Goal: Task Accomplishment & Management: Manage account settings

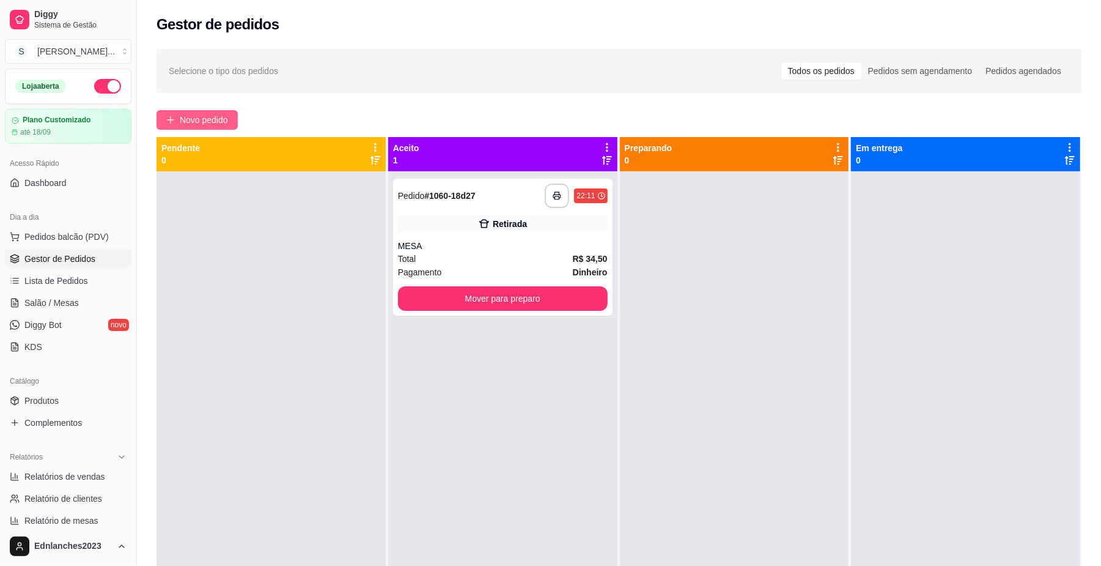
click at [209, 119] on span "Novo pedido" at bounding box center [204, 119] width 48 height 13
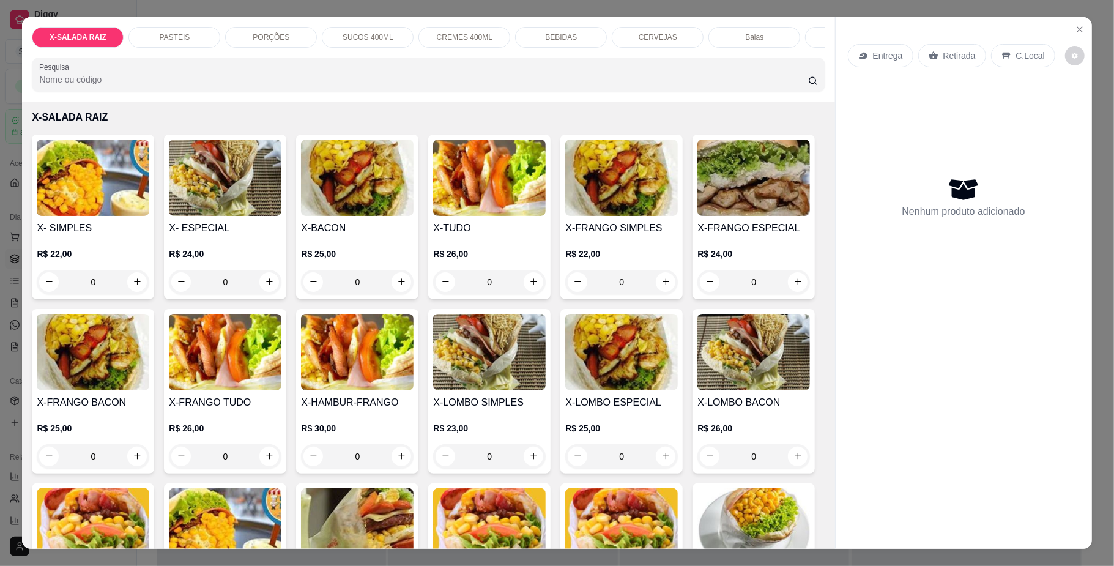
scroll to position [46, 0]
click at [279, 465] on button "increase-product-quantity" at bounding box center [269, 455] width 19 height 19
type input "1"
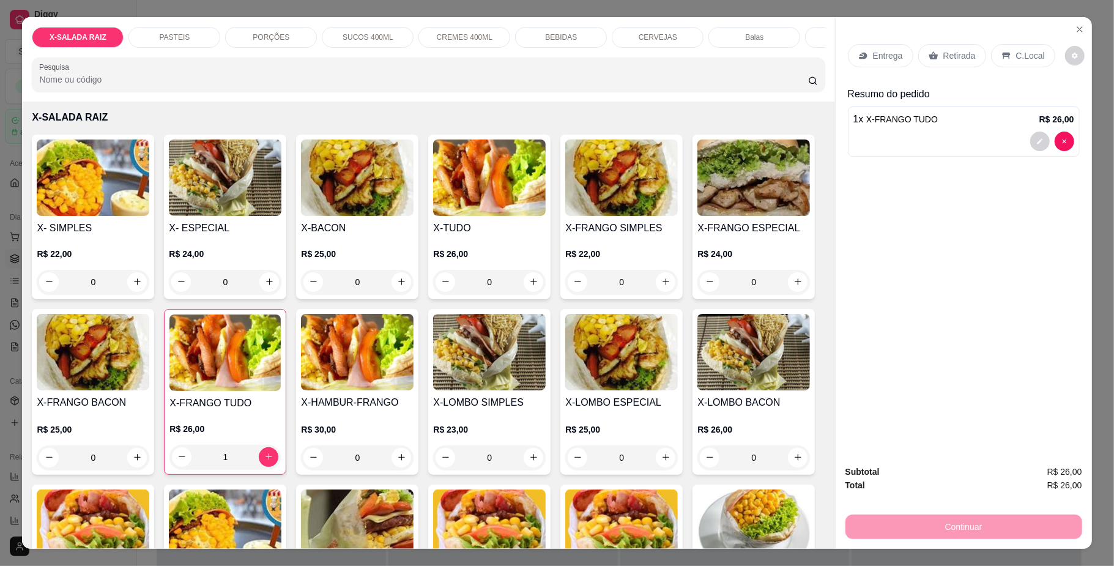
click at [1016, 54] on p "C.Local" at bounding box center [1030, 56] width 29 height 12
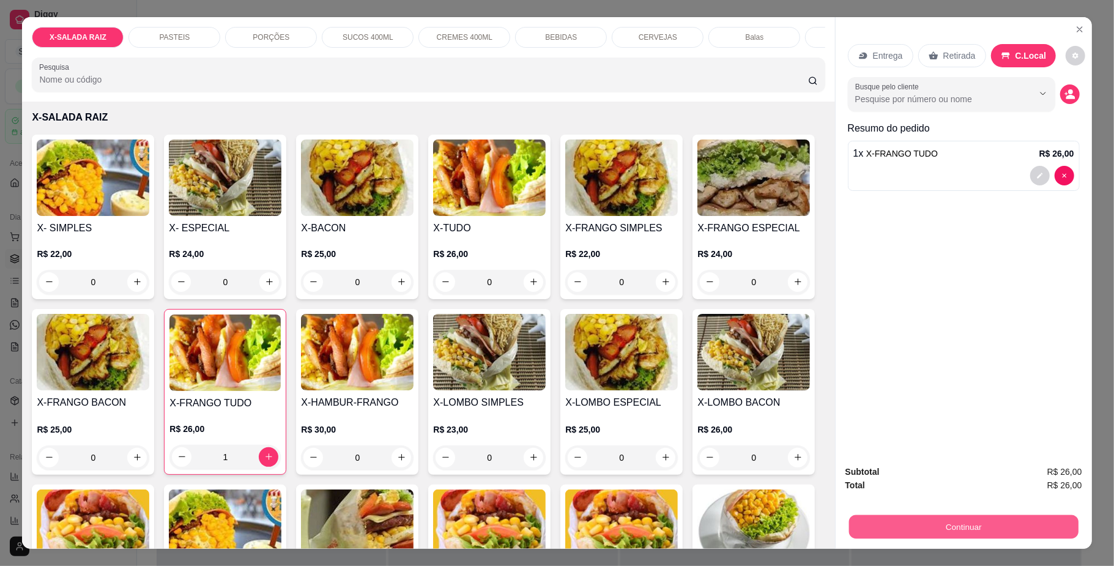
click at [918, 534] on button "Continuar" at bounding box center [962, 527] width 229 height 24
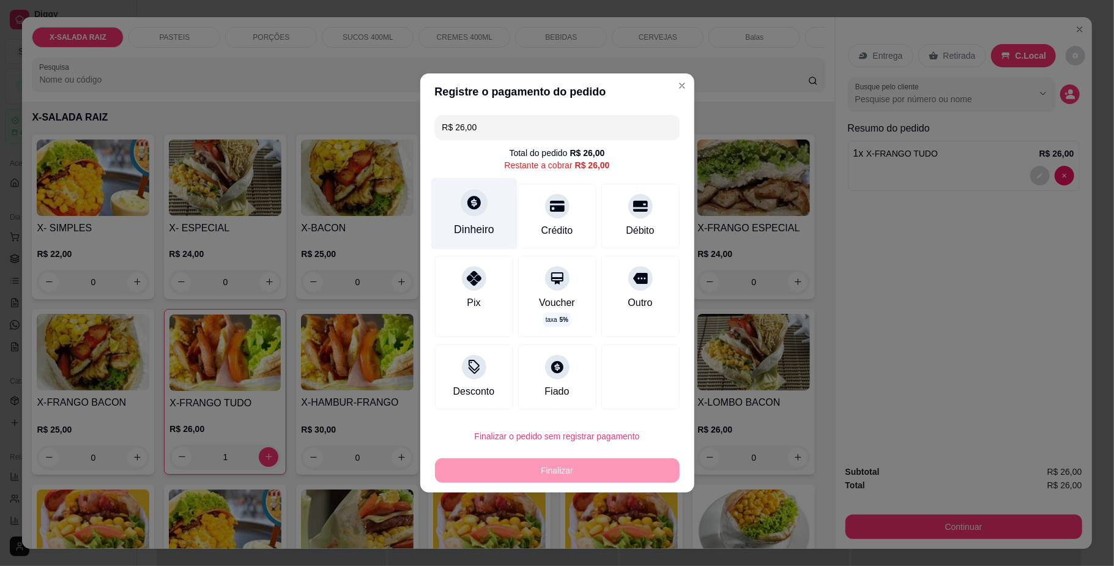
click at [473, 216] on div "Dinheiro" at bounding box center [474, 214] width 86 height 72
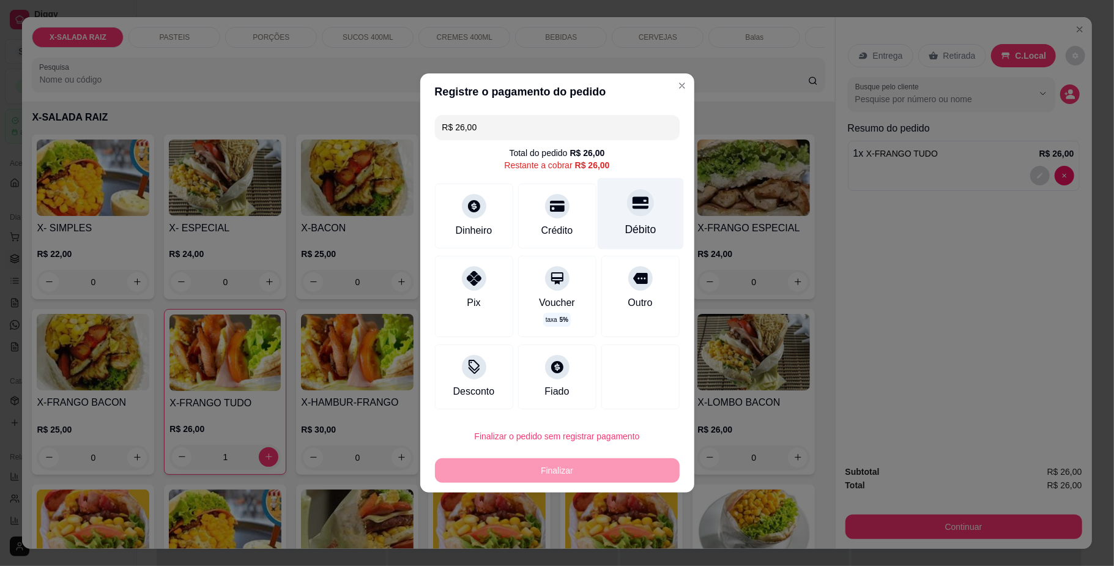
click at [627, 210] on div at bounding box center [640, 202] width 27 height 27
type input "R$ 0,00"
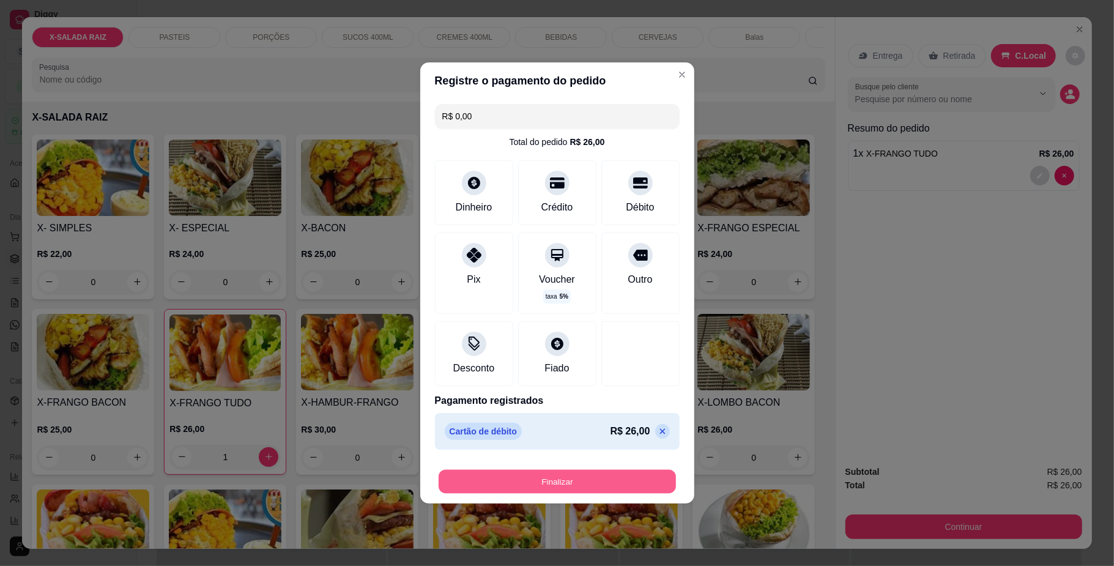
click at [538, 485] on button "Finalizar" at bounding box center [556, 482] width 237 height 24
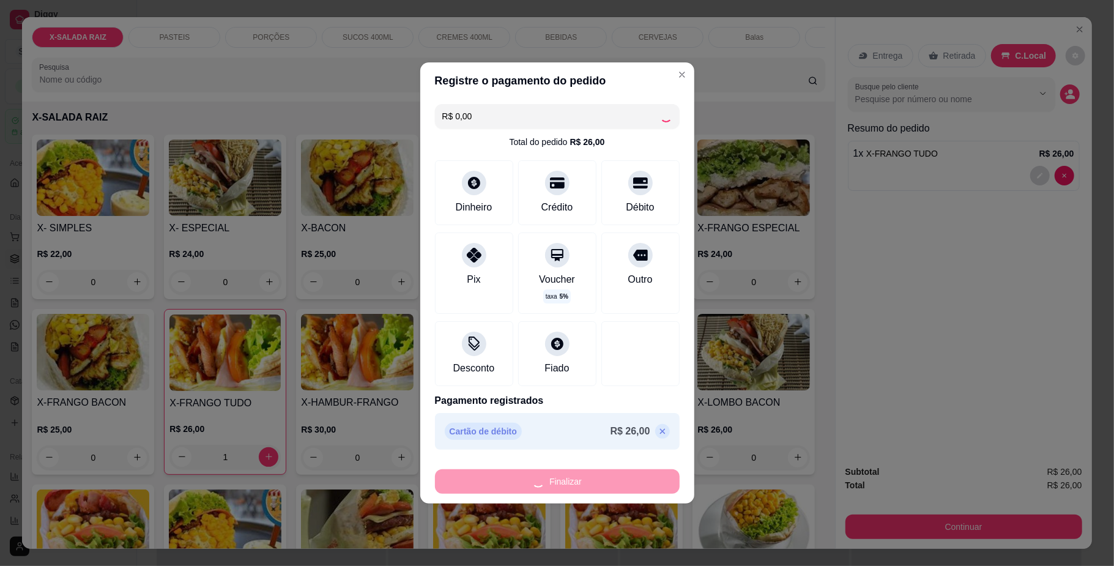
type input "0"
type input "-R$ 26,00"
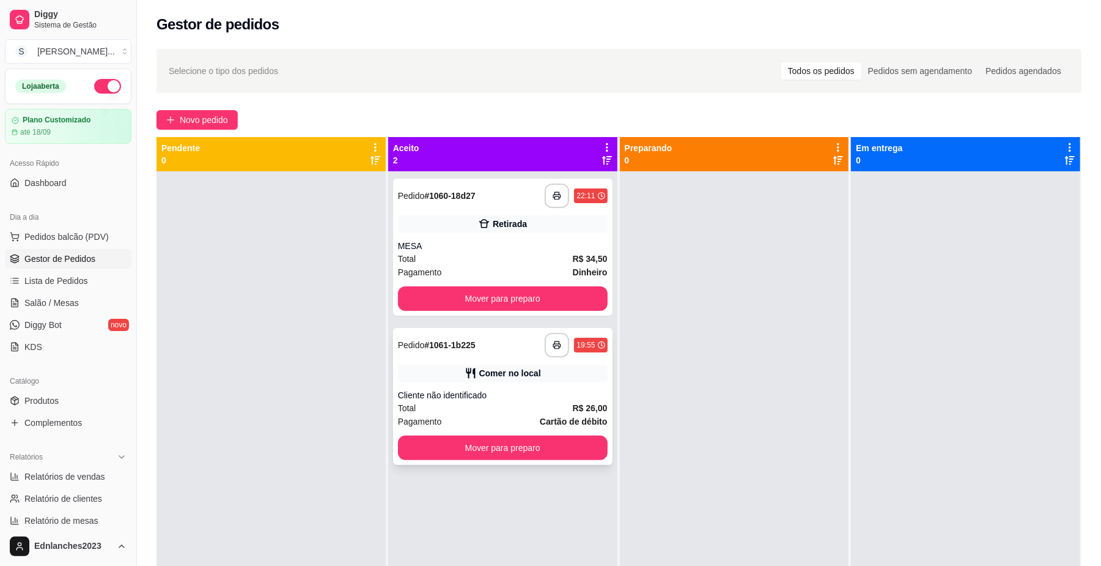
click at [516, 385] on div "**********" at bounding box center [503, 396] width 220 height 137
click at [477, 405] on div "Total R$ 26,00" at bounding box center [503, 407] width 210 height 13
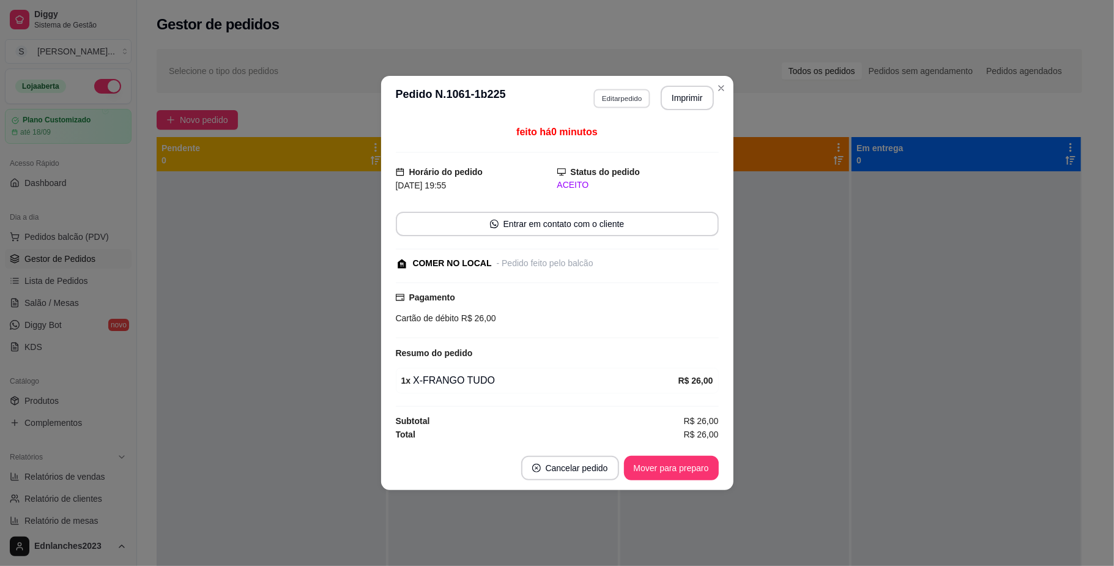
click at [617, 89] on button "Editar pedido" at bounding box center [621, 98] width 57 height 19
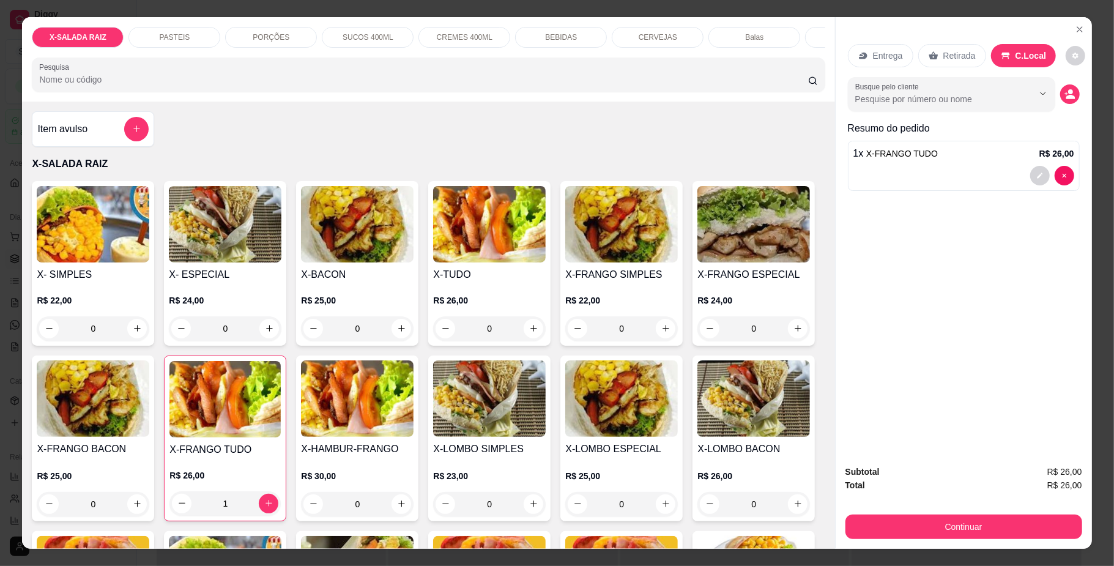
click at [845, 295] on div "Entrega Retirada C.Local Busque pelo cliente Resumo do pedido 1 x X-FRANGO TUDO…" at bounding box center [963, 236] width 256 height 438
click at [918, 261] on div "Entrega Retirada C.Local Busque pelo cliente Resumo do pedido 1 x X-FRANGO TUDO…" at bounding box center [963, 236] width 256 height 438
click at [1036, 175] on icon "decrease-product-quantity" at bounding box center [1039, 175] width 7 height 7
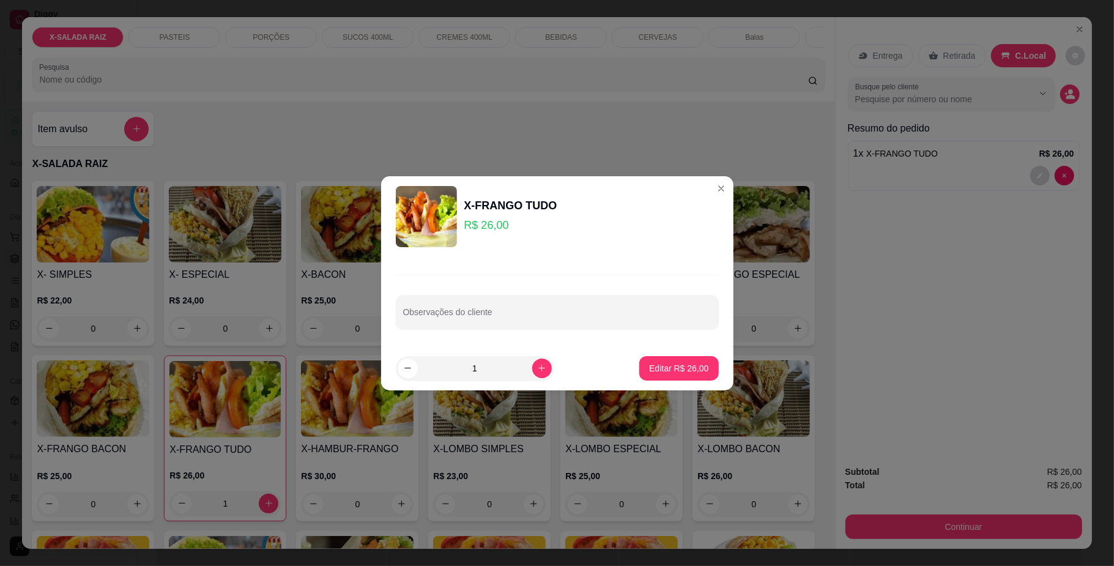
click at [541, 343] on div "Observações do cliente" at bounding box center [557, 301] width 352 height 89
click at [487, 317] on input "Observações do cliente" at bounding box center [557, 317] width 308 height 12
type input "SEM MILHO"
click at [690, 362] on p "Editar R$ 26,00" at bounding box center [678, 368] width 57 height 12
type input "0"
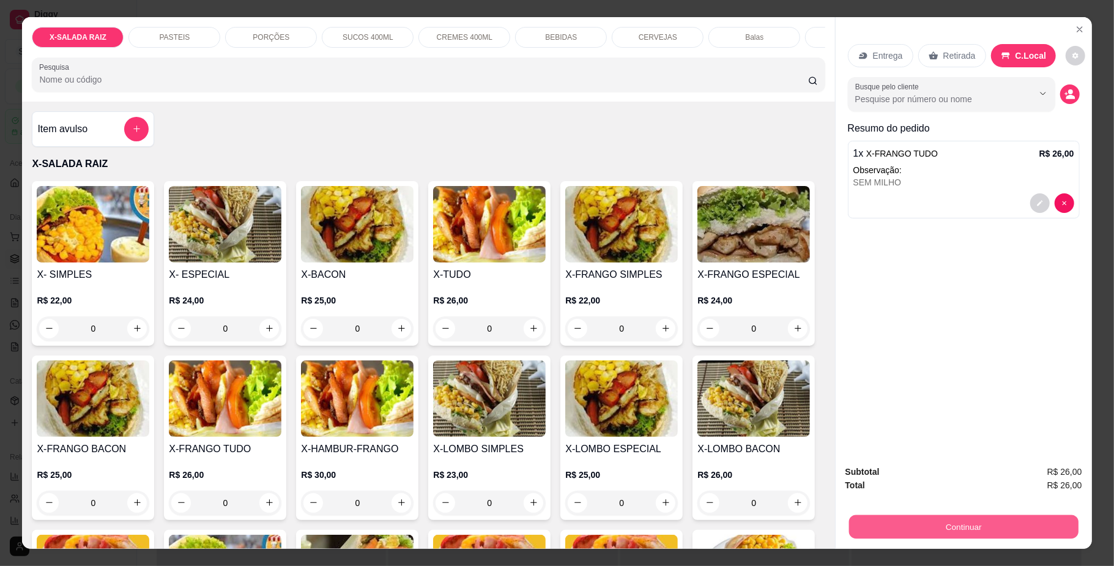
click at [1028, 534] on button "Continuar" at bounding box center [962, 527] width 229 height 24
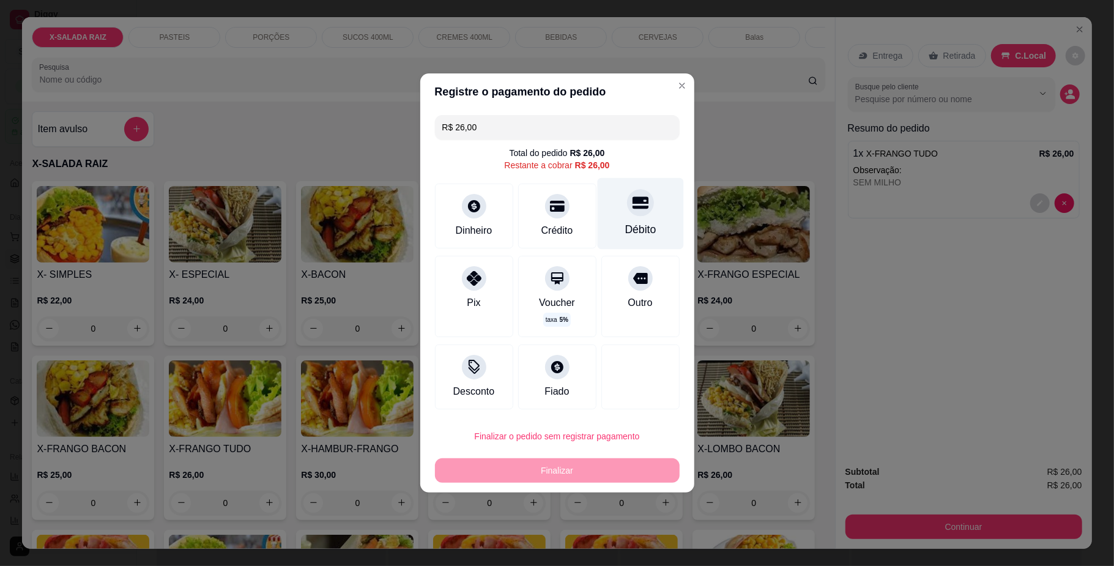
click at [634, 209] on icon at bounding box center [640, 202] width 16 height 16
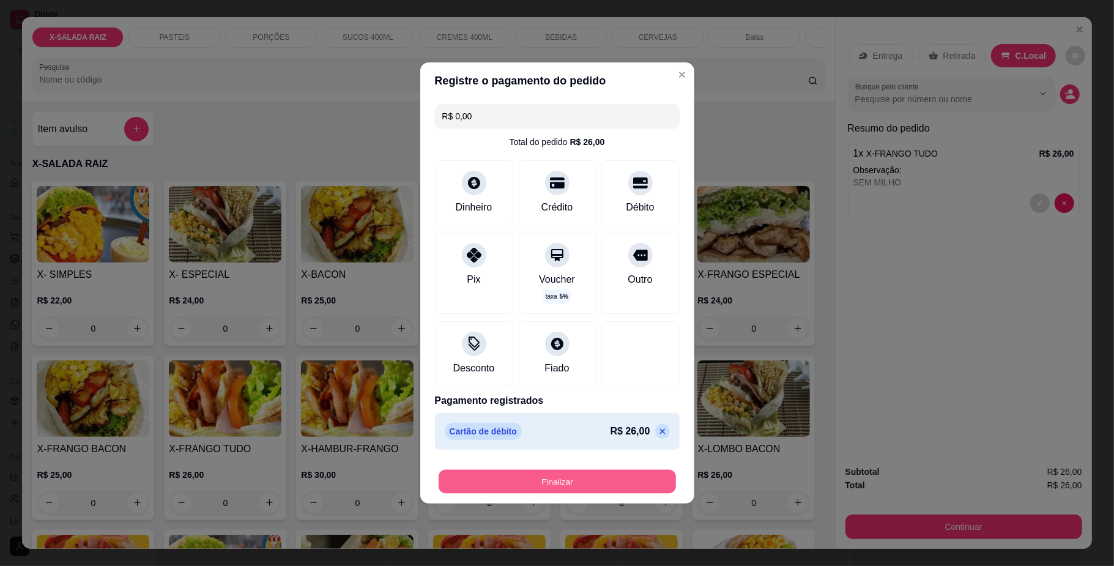
click at [625, 480] on button "Finalizar" at bounding box center [556, 482] width 237 height 24
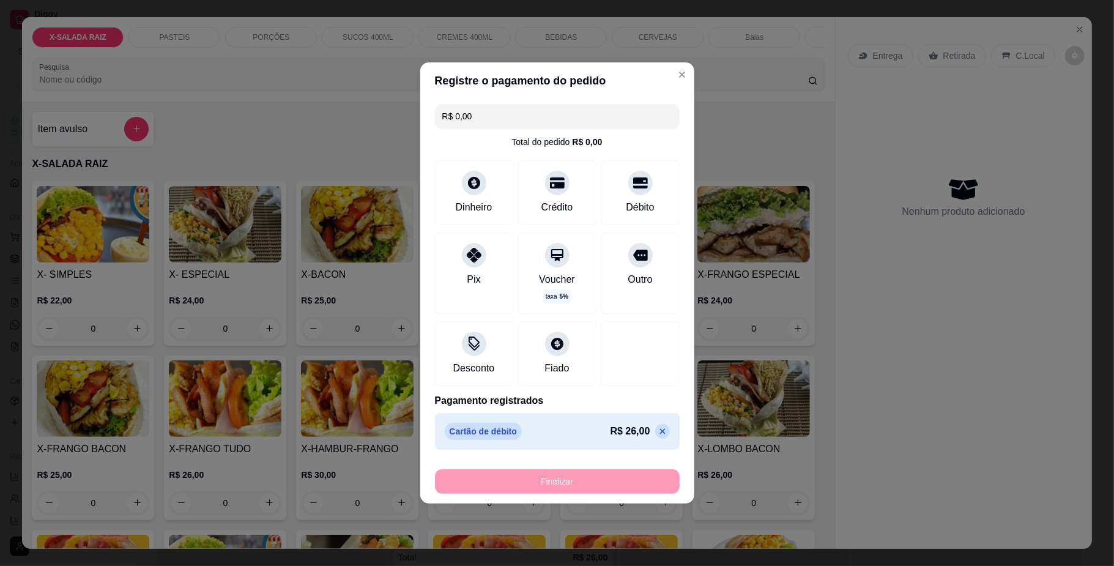
type input "-R$ 26,00"
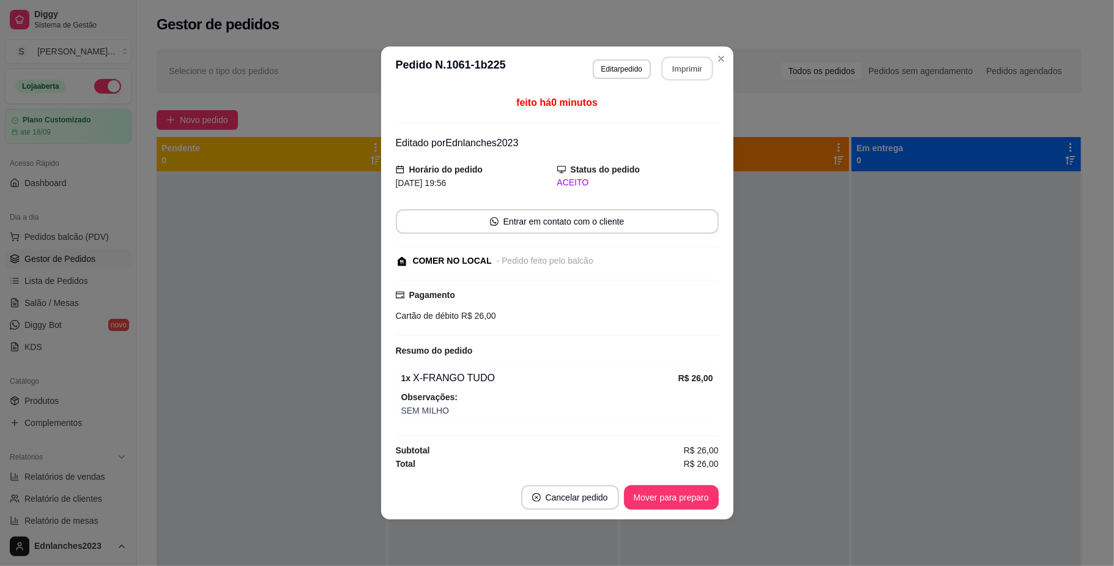
click at [676, 57] on button "Imprimir" at bounding box center [686, 69] width 51 height 24
click at [673, 502] on button "Mover para preparo" at bounding box center [671, 498] width 92 height 24
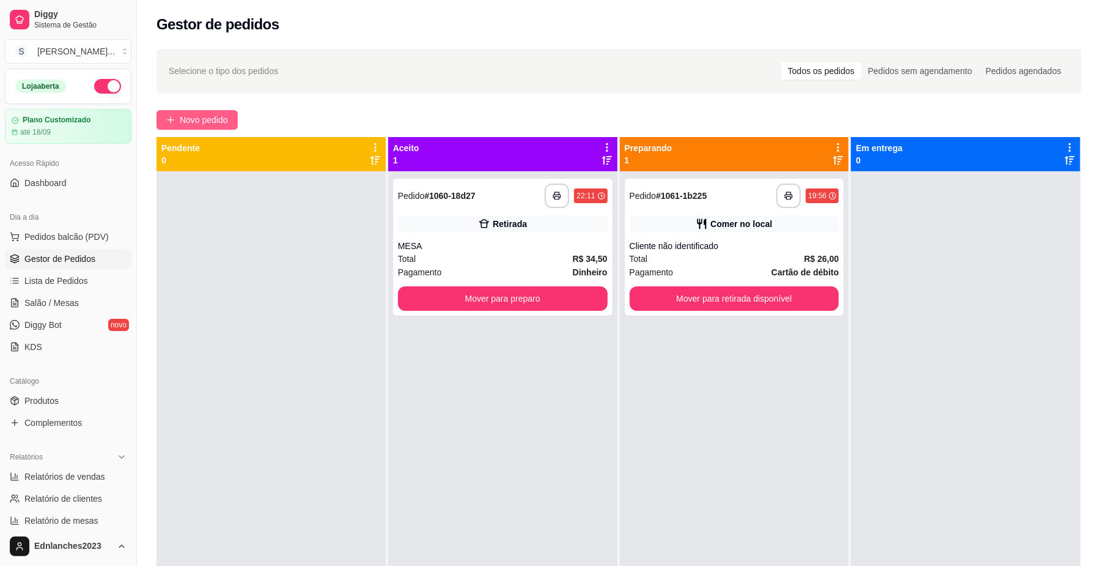
click at [213, 120] on span "Novo pedido" at bounding box center [204, 119] width 48 height 13
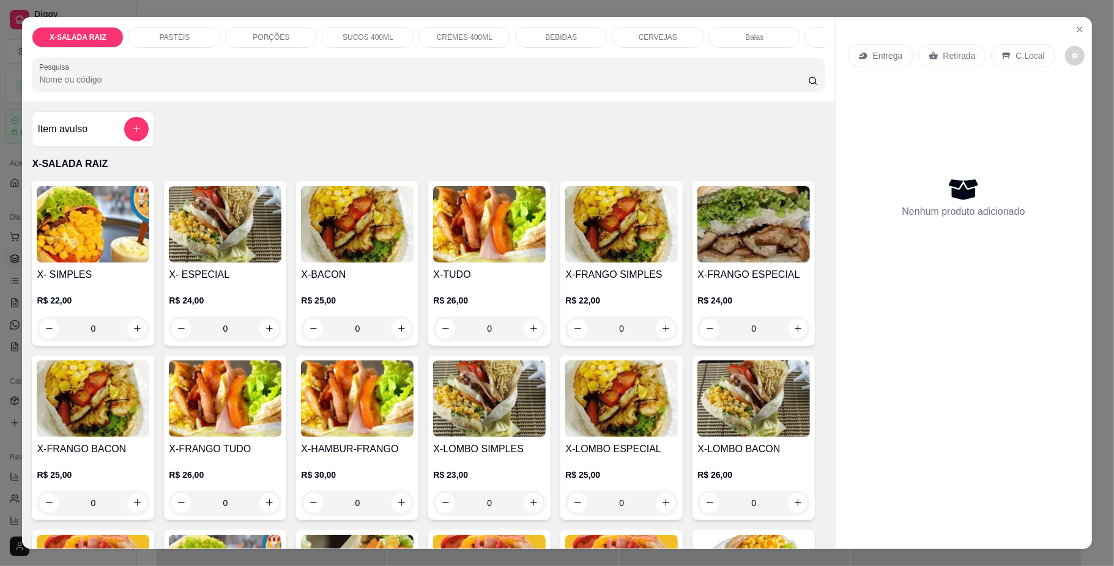
click at [268, 32] on p "PORÇÕES" at bounding box center [271, 37] width 37 height 10
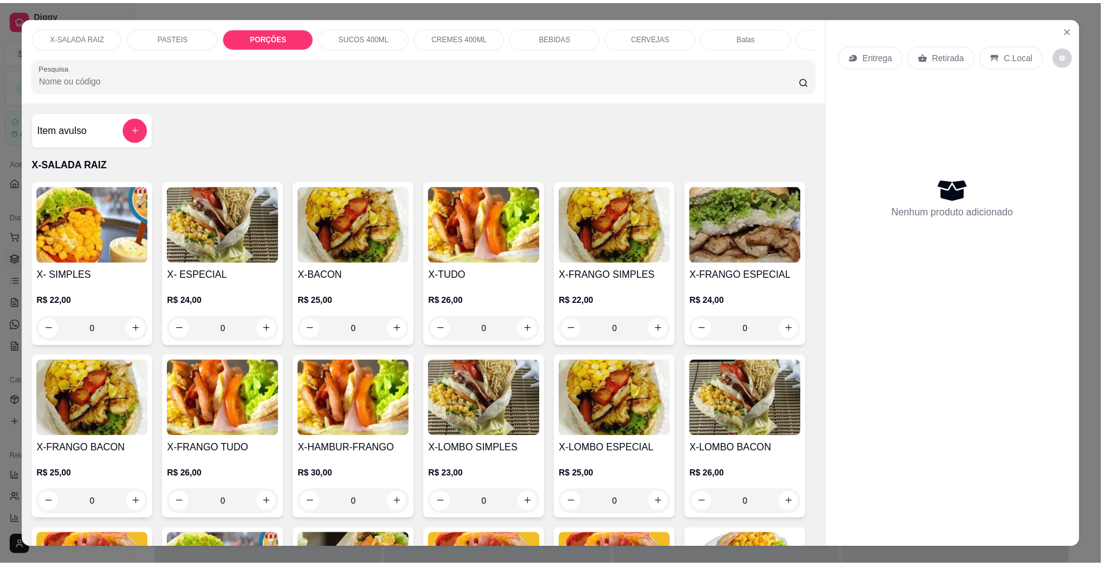
scroll to position [22, 0]
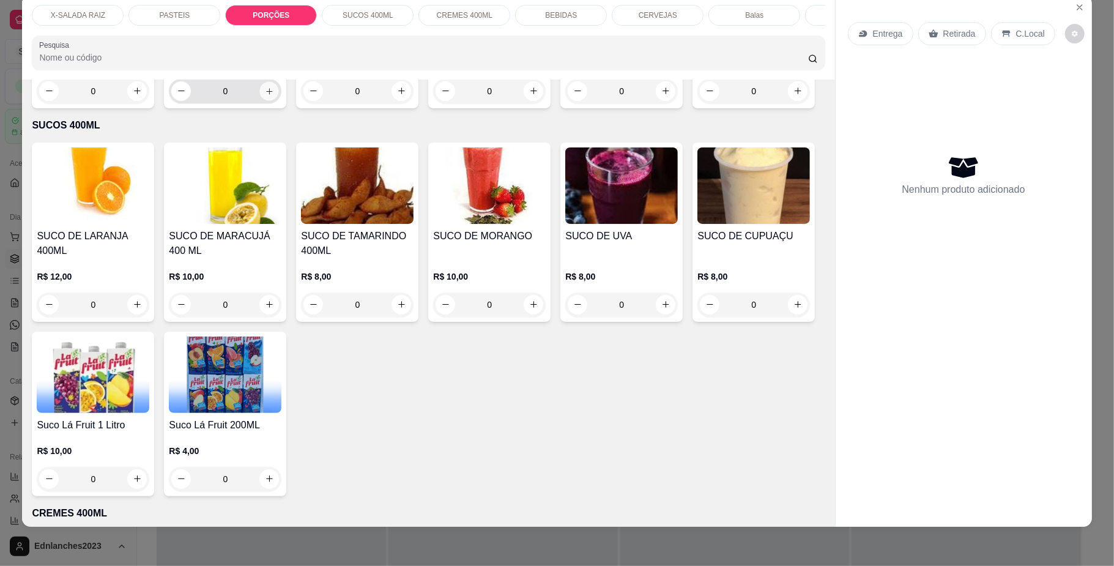
click at [260, 100] on button "increase-product-quantity" at bounding box center [269, 90] width 19 height 19
type input "1"
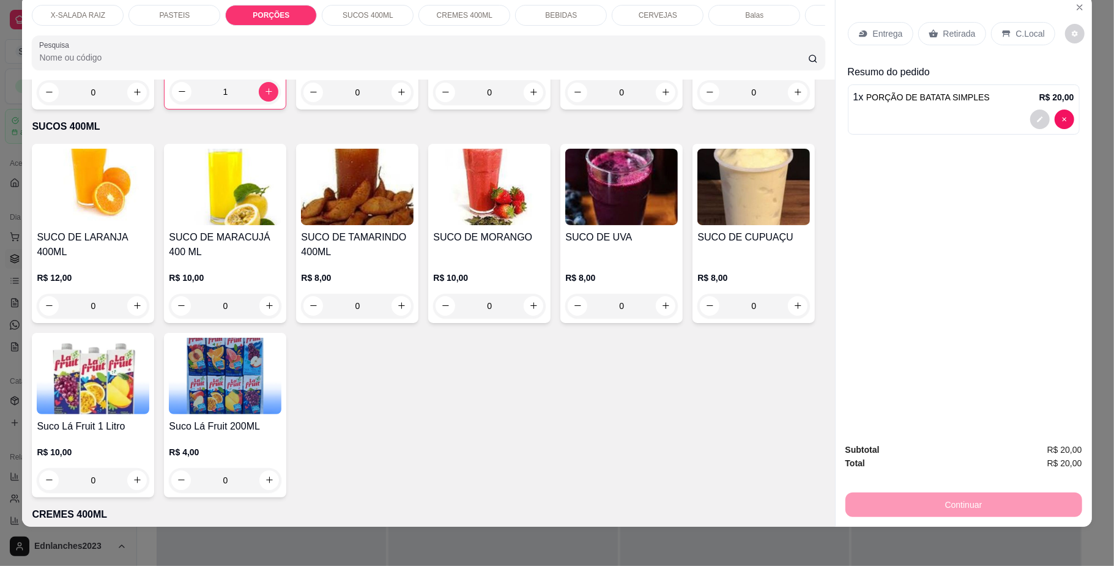
click at [920, 34] on div "Retirada" at bounding box center [952, 33] width 68 height 23
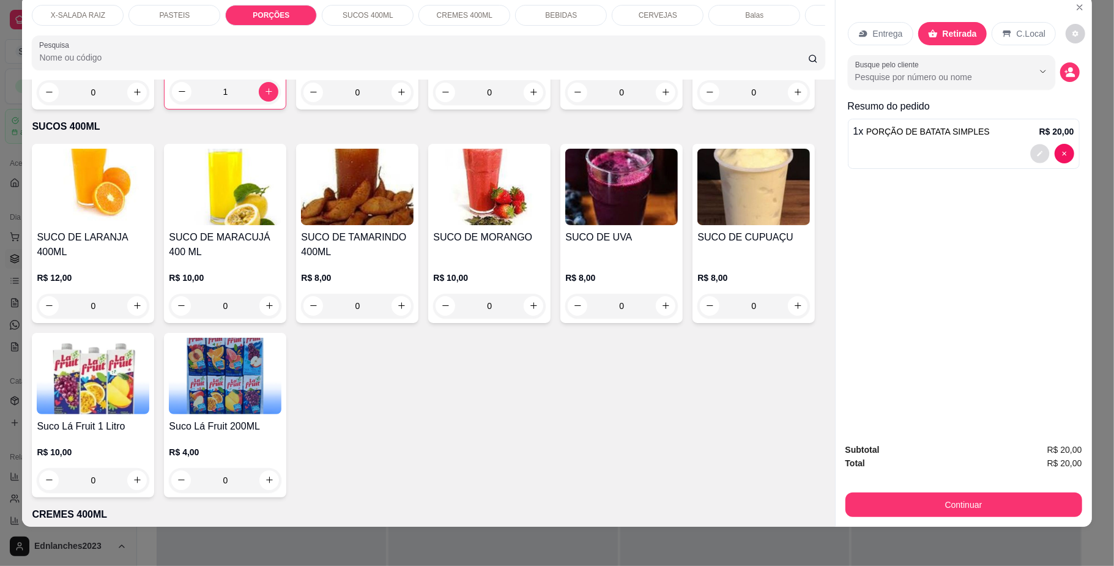
click at [1037, 154] on icon "decrease-product-quantity" at bounding box center [1040, 153] width 6 height 6
click at [1001, 501] on button "Continuar" at bounding box center [963, 504] width 237 height 24
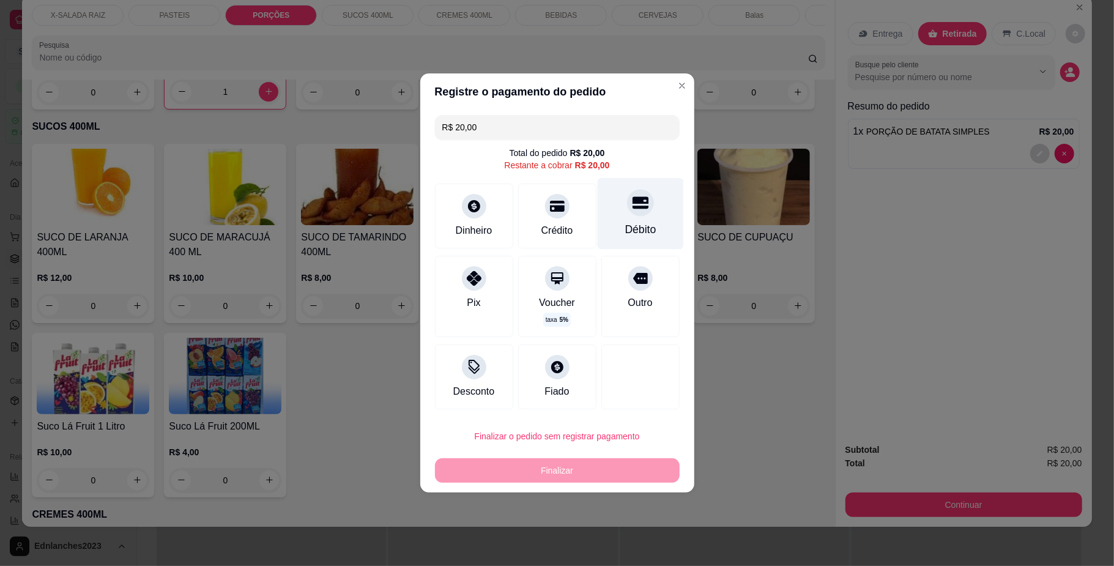
click at [637, 206] on icon at bounding box center [640, 203] width 16 height 12
type input "R$ 0,00"
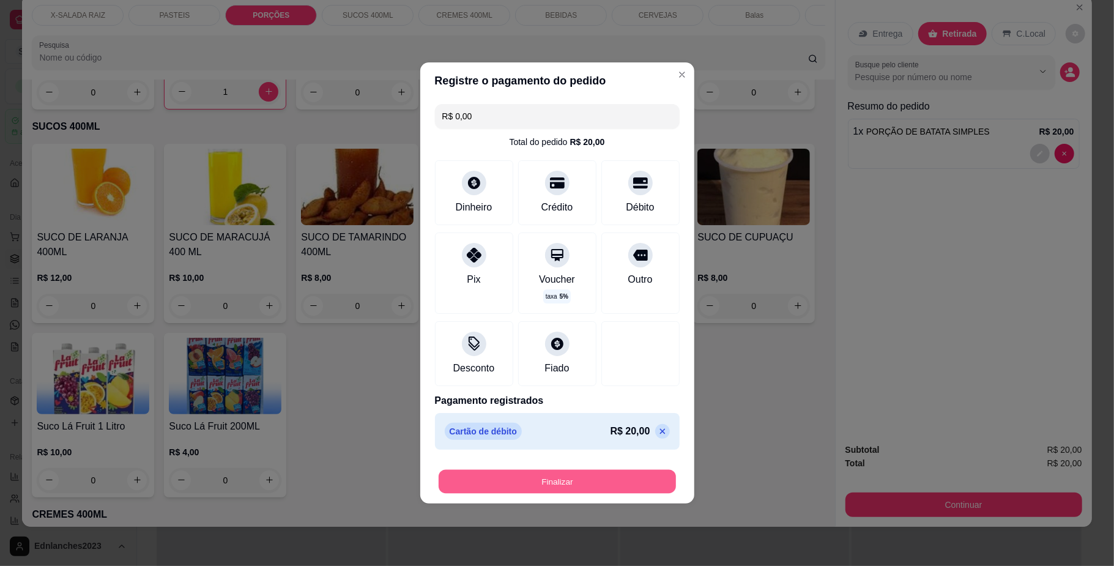
click at [536, 490] on button "Finalizar" at bounding box center [556, 482] width 237 height 24
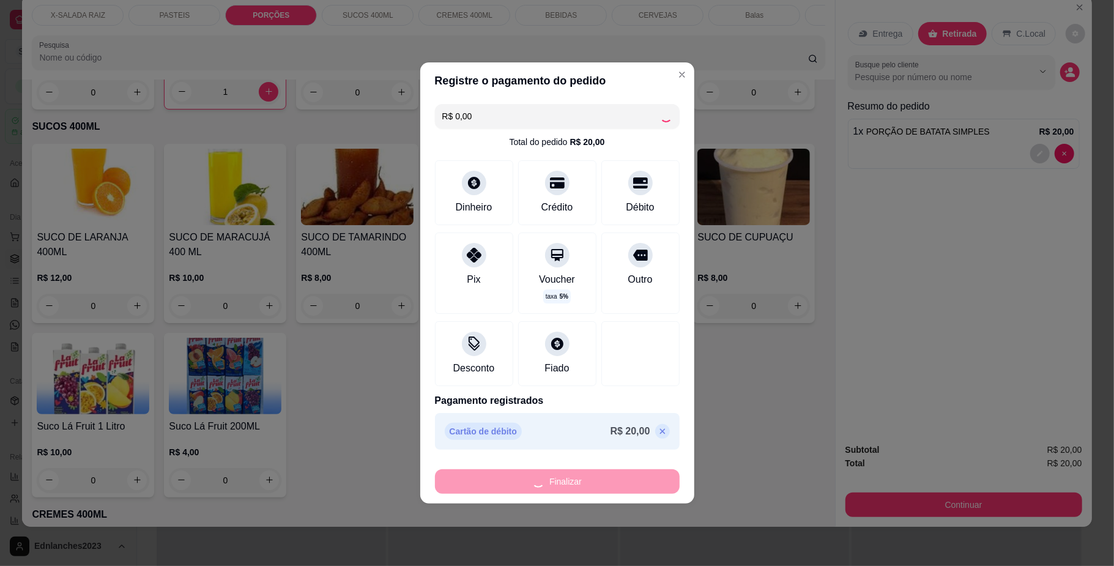
type input "0"
type input "-R$ 20,00"
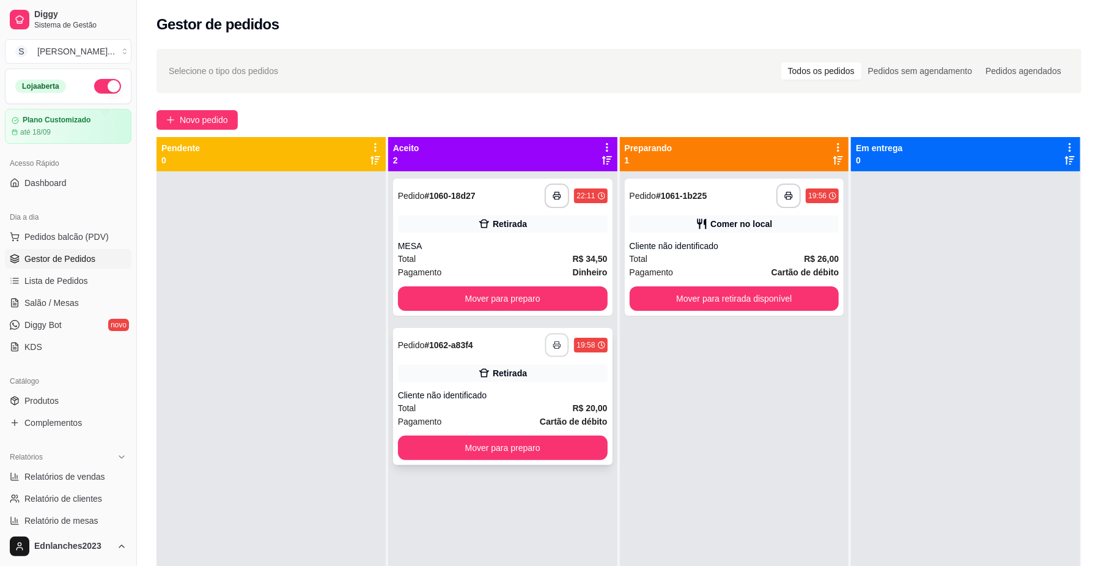
click at [553, 349] on icon "button" at bounding box center [557, 345] width 9 height 9
click at [499, 443] on button "Mover para preparo" at bounding box center [502, 448] width 203 height 24
